Goal: Task Accomplishment & Management: Manage account settings

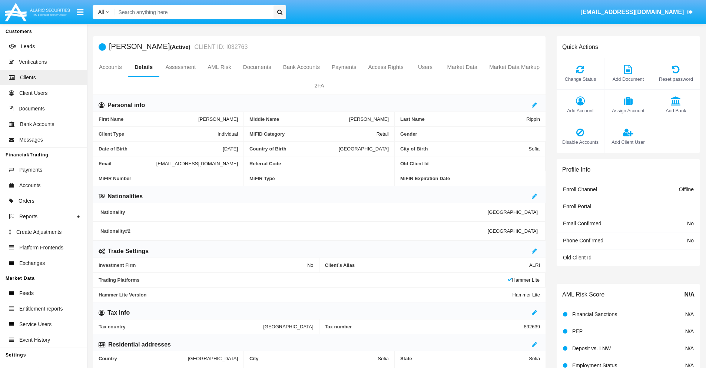
click at [462, 67] on link "Market Data" at bounding box center [462, 67] width 42 height 18
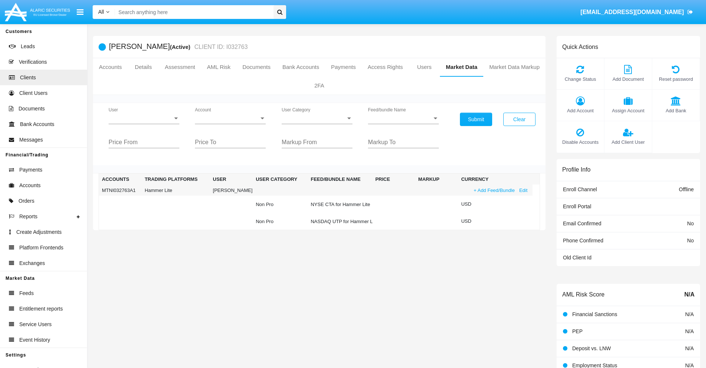
click at [493, 190] on link "+ Add Feed/Bundle" at bounding box center [494, 190] width 46 height 8
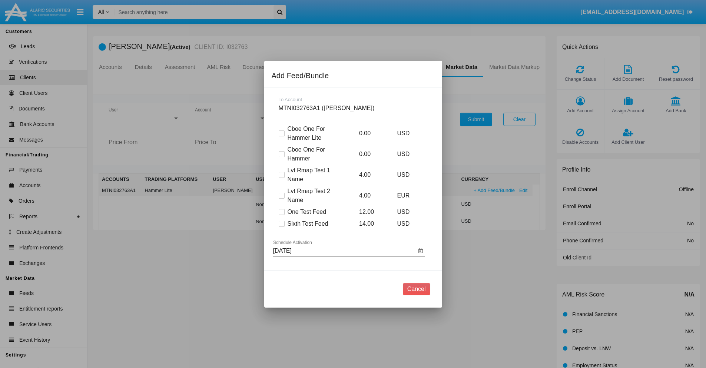
click at [281, 223] on span at bounding box center [282, 224] width 6 height 6
click at [281, 227] on input "Sixth Test Feed" at bounding box center [281, 227] width 0 height 0
checkbox input "true"
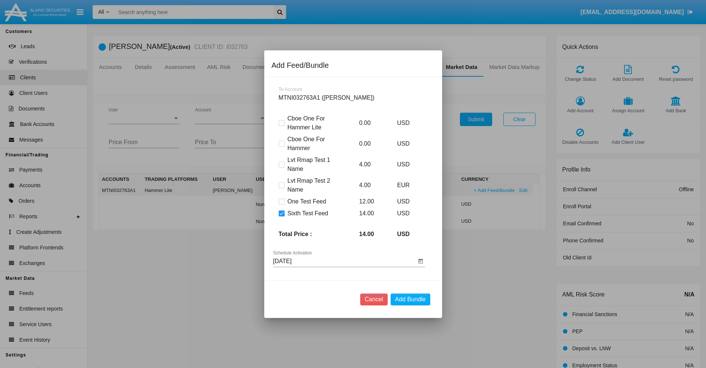
click at [344, 261] on input "[DATE]" at bounding box center [344, 261] width 143 height 7
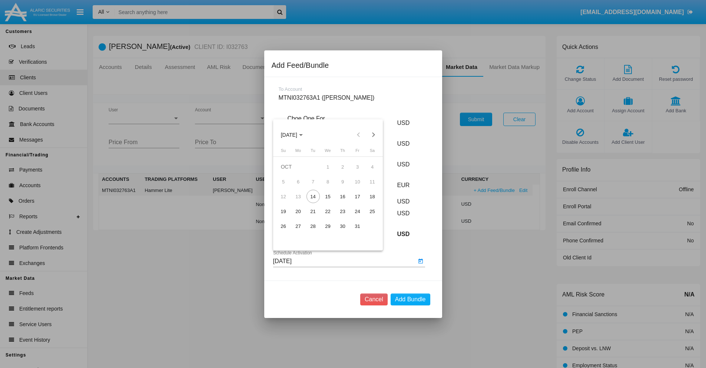
click at [295, 135] on span "OCT 2025" at bounding box center [289, 135] width 16 height 6
click at [367, 202] on div "2027" at bounding box center [366, 202] width 23 height 13
click at [367, 202] on div "DEC" at bounding box center [366, 202] width 23 height 13
click at [342, 196] on div "16" at bounding box center [342, 196] width 13 height 13
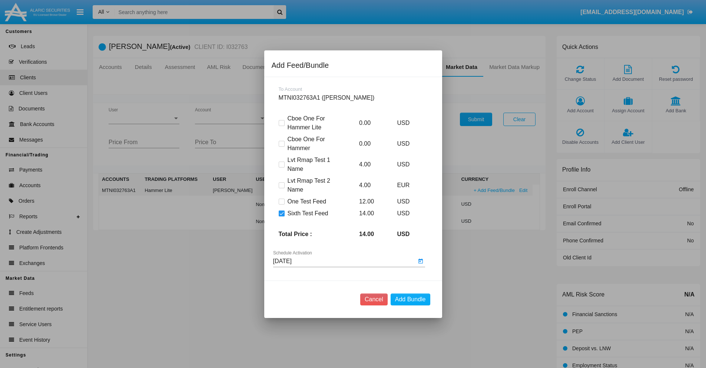
type input "12/16/27"
click at [410, 299] on button "Add Bundle" at bounding box center [411, 300] width 40 height 12
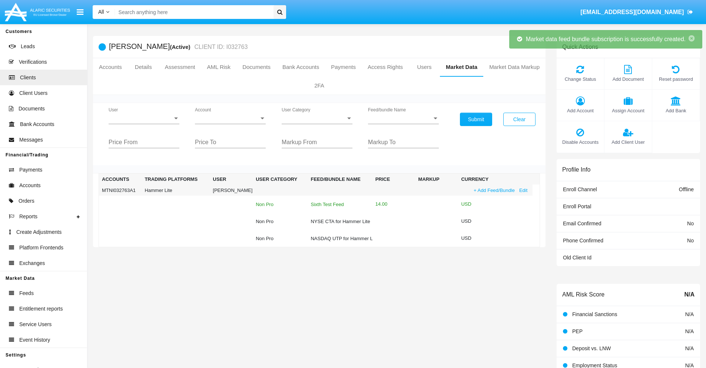
click at [336, 204] on div "Sixth Test Feed" at bounding box center [340, 204] width 59 height 5
